Goal: Task Accomplishment & Management: Manage account settings

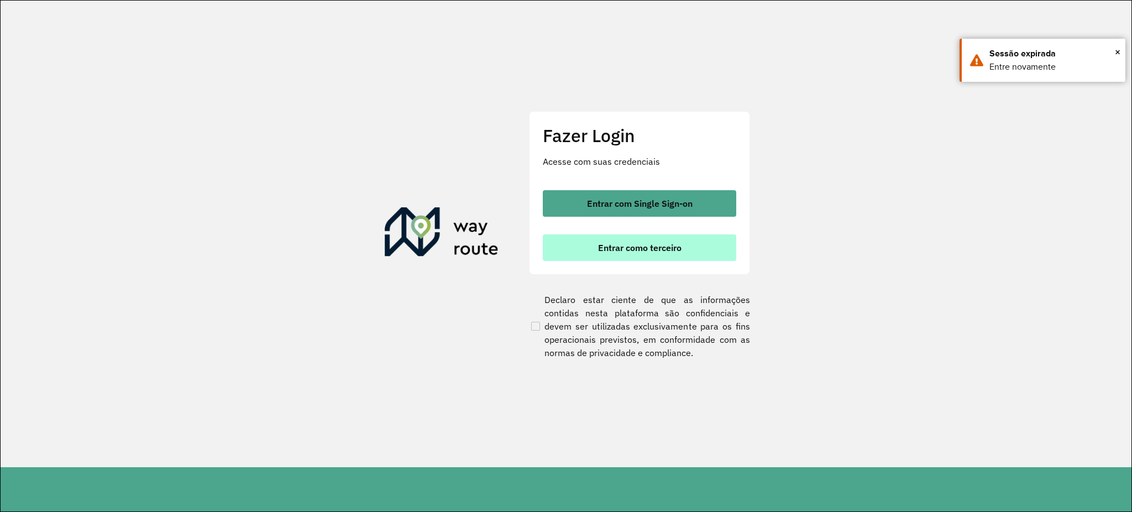
click at [633, 255] on button "Entrar como terceiro" at bounding box center [639, 247] width 193 height 27
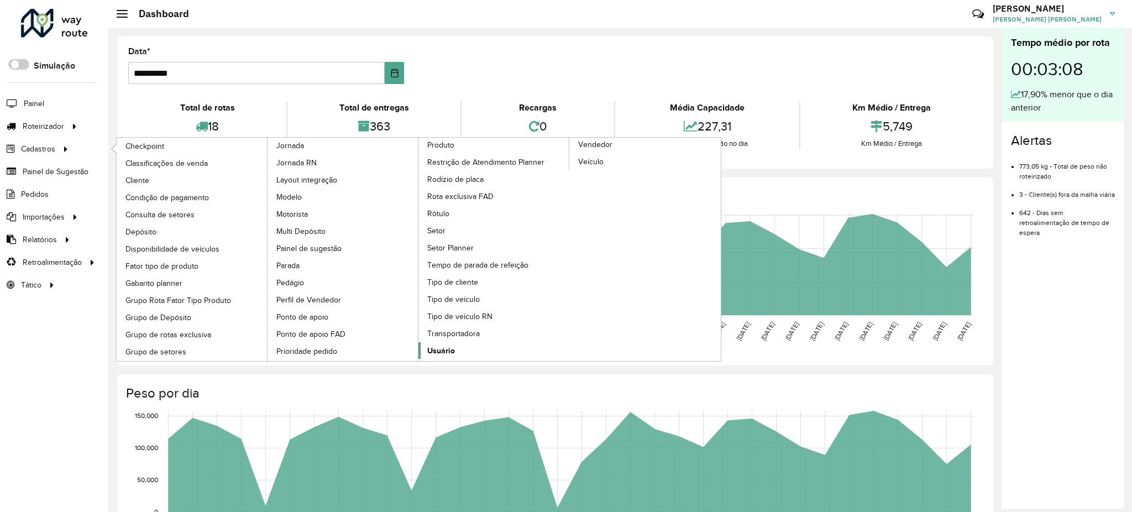
click at [442, 350] on span "Usuário" at bounding box center [441, 351] width 28 height 12
